Goal: Navigation & Orientation: Find specific page/section

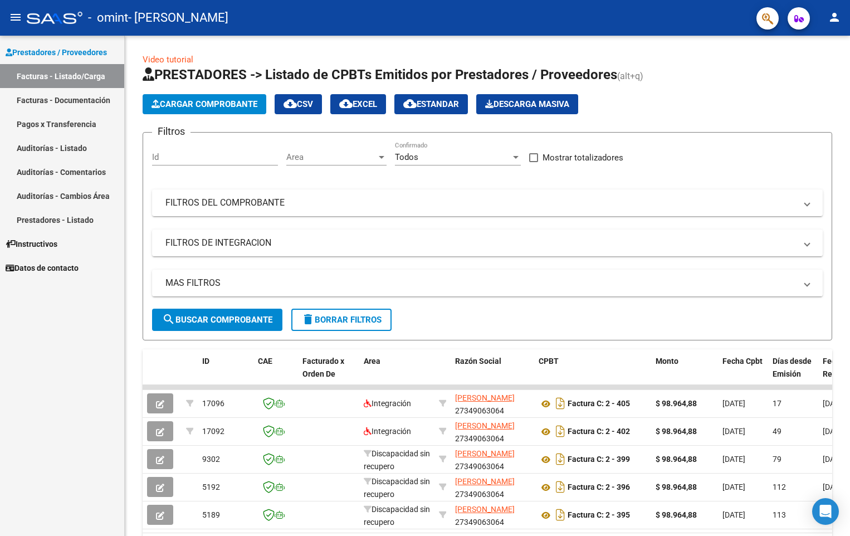
click at [76, 102] on link "Facturas - Documentación" at bounding box center [62, 100] width 124 height 24
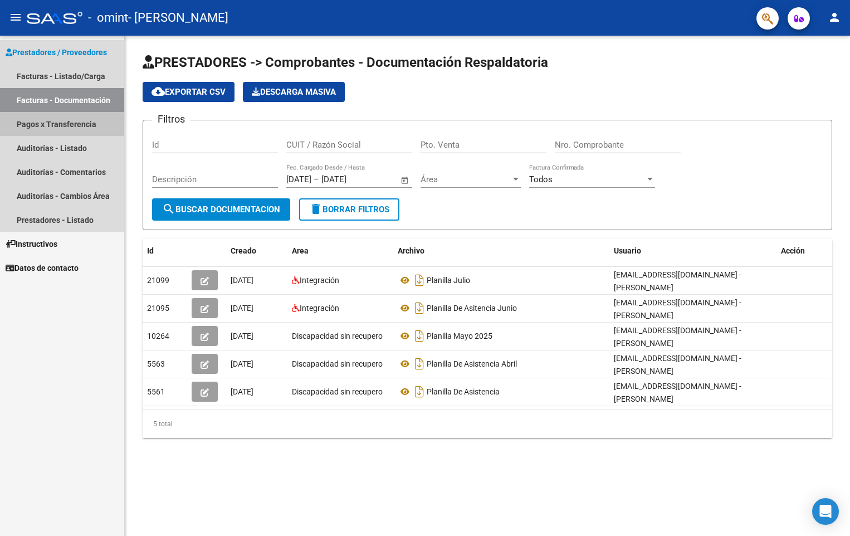
click at [86, 123] on link "Pagos x Transferencia" at bounding box center [62, 124] width 124 height 24
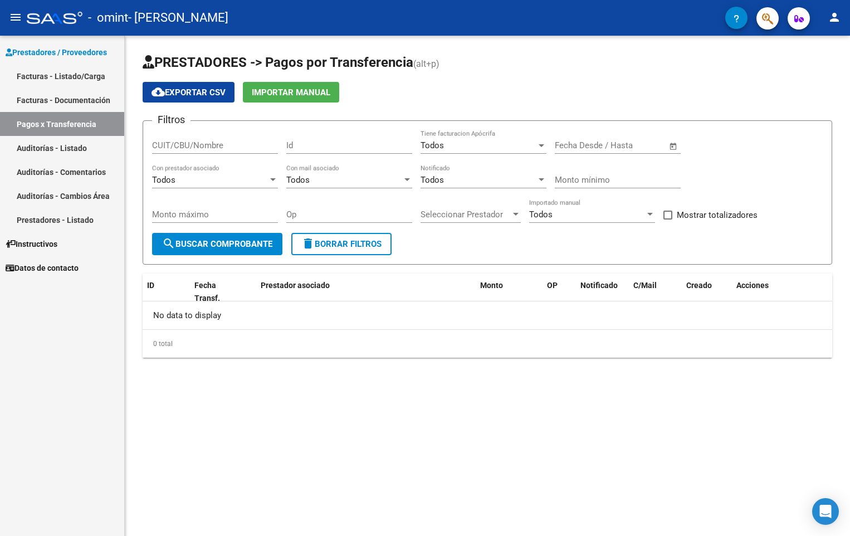
click at [82, 145] on link "Auditorías - Listado" at bounding box center [62, 148] width 124 height 24
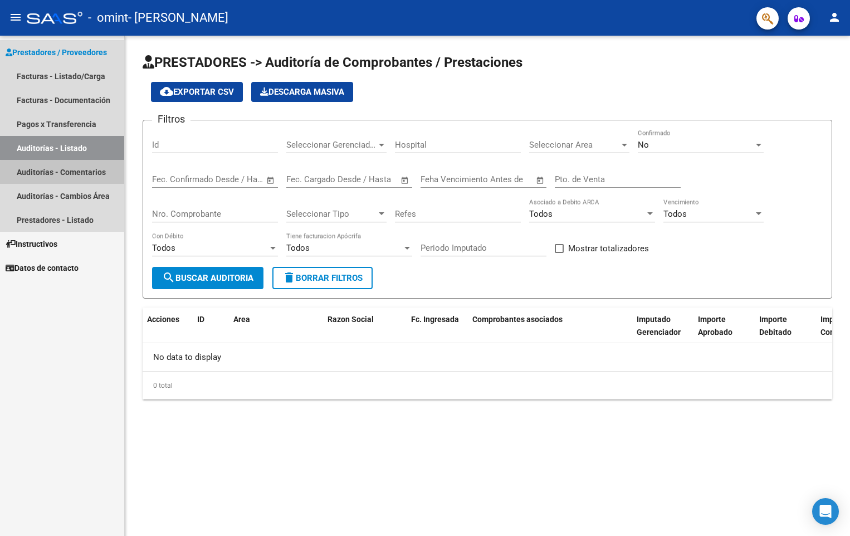
click at [82, 173] on link "Auditorías - Comentarios" at bounding box center [62, 172] width 124 height 24
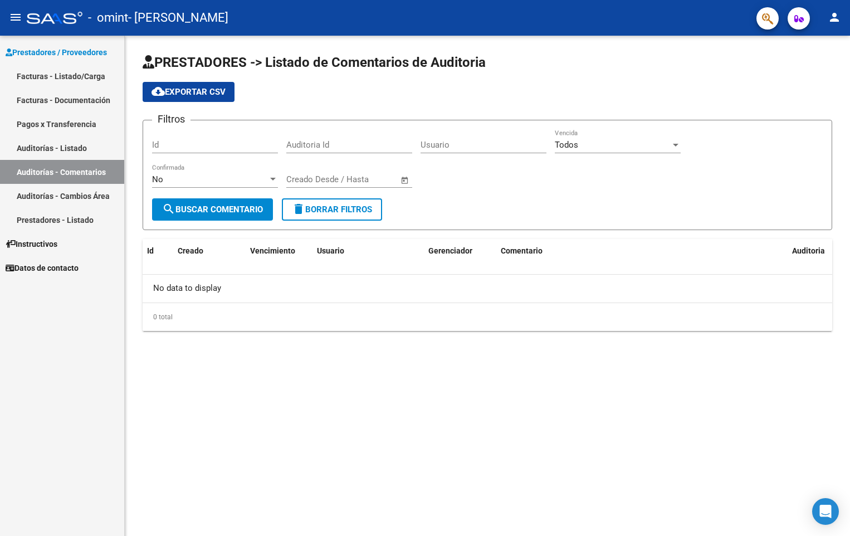
click at [75, 196] on link "Auditorías - Cambios Área" at bounding box center [62, 196] width 124 height 24
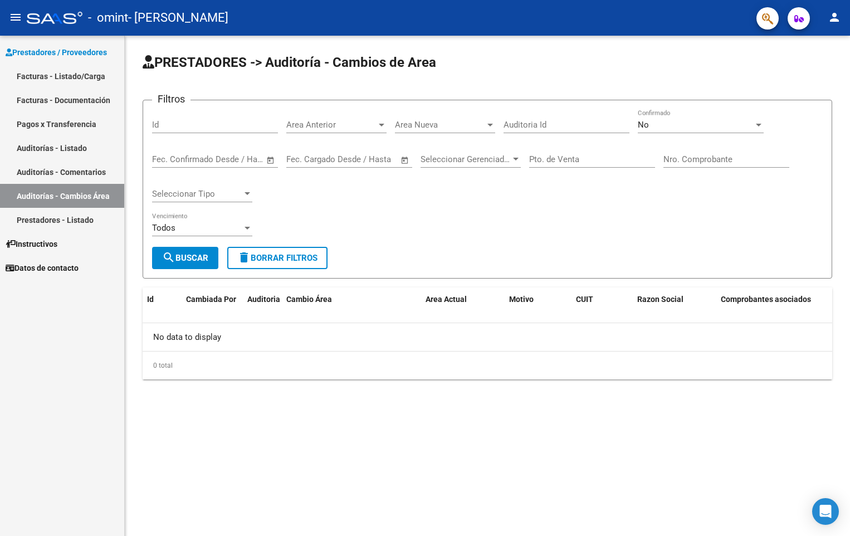
click at [79, 222] on link "Prestadores - Listado" at bounding box center [62, 220] width 124 height 24
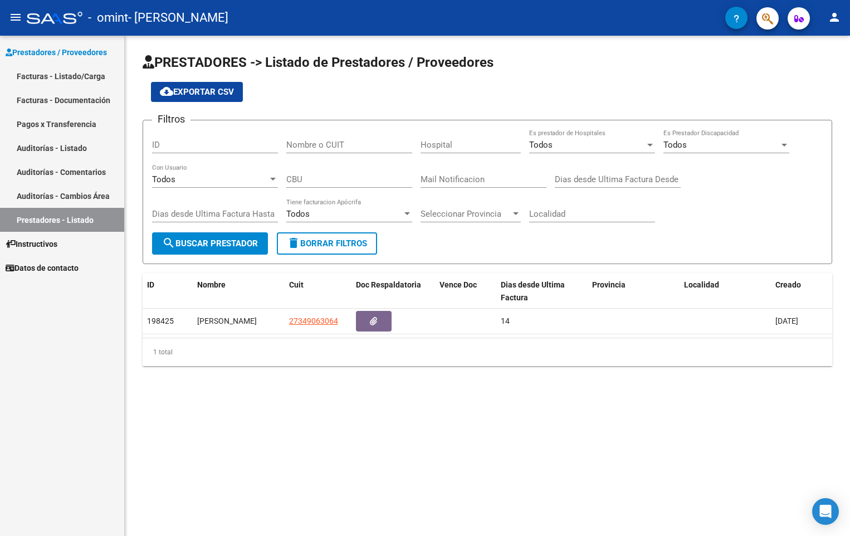
click at [92, 53] on span "Prestadores / Proveedores" at bounding box center [56, 52] width 101 height 12
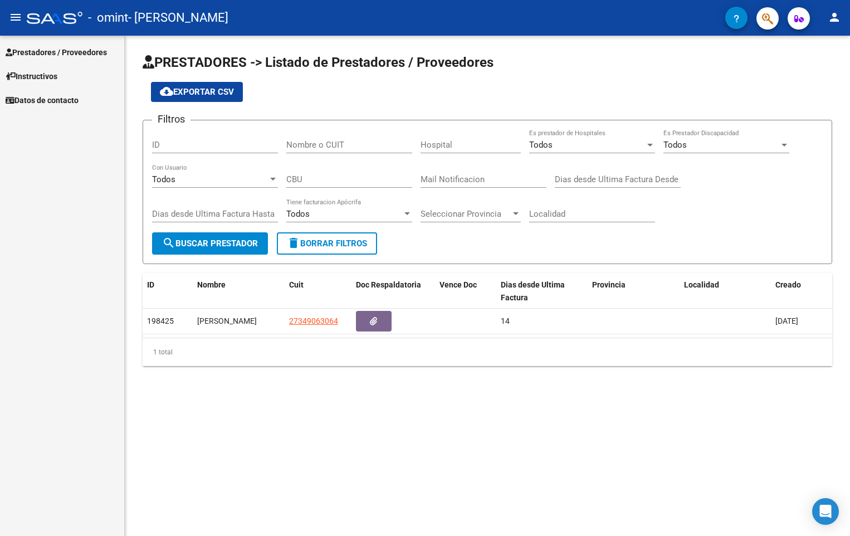
click at [92, 53] on span "Prestadores / Proveedores" at bounding box center [56, 52] width 101 height 12
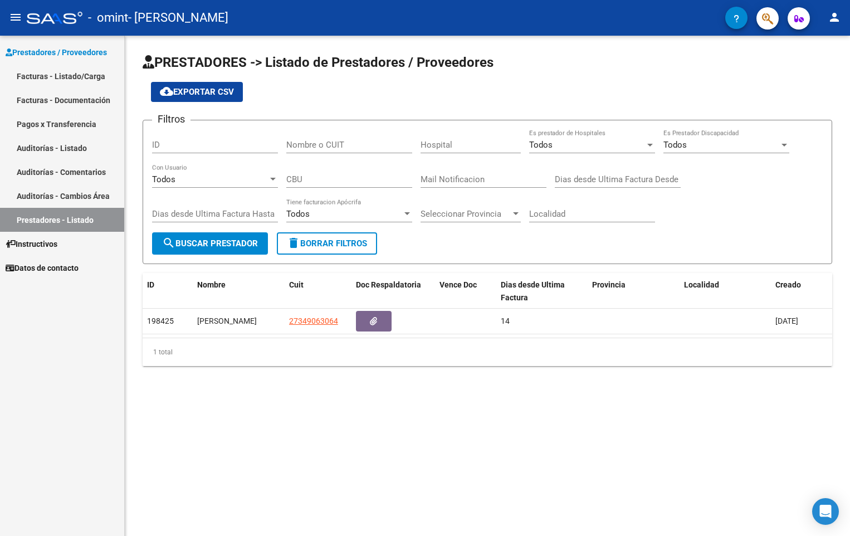
click at [87, 69] on link "Facturas - Listado/Carga" at bounding box center [62, 76] width 124 height 24
